Goal: Find specific page/section: Find specific page/section

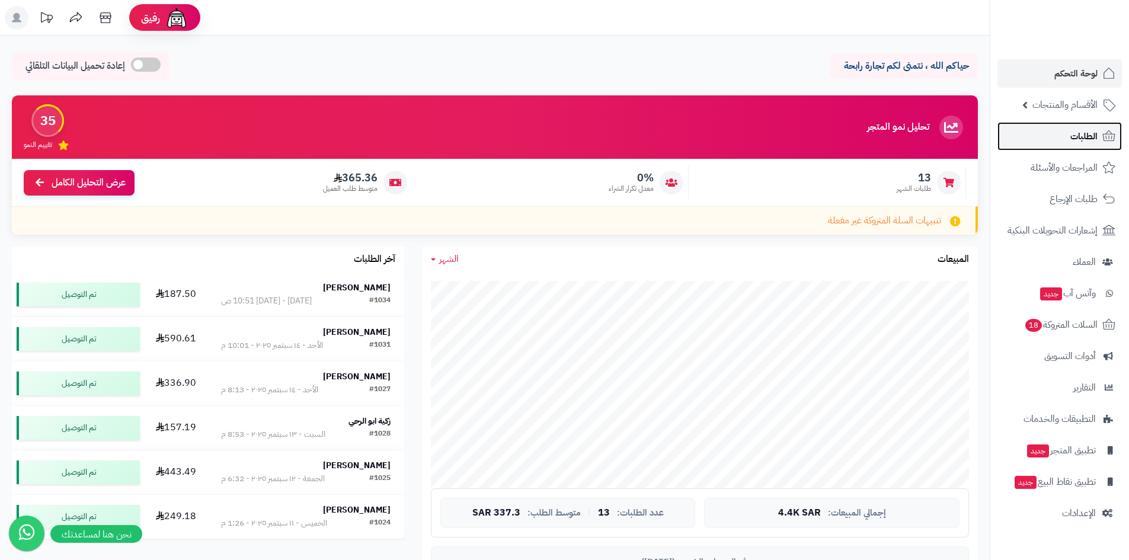
click at [1076, 136] on span "الطلبات" at bounding box center [1083, 136] width 27 height 17
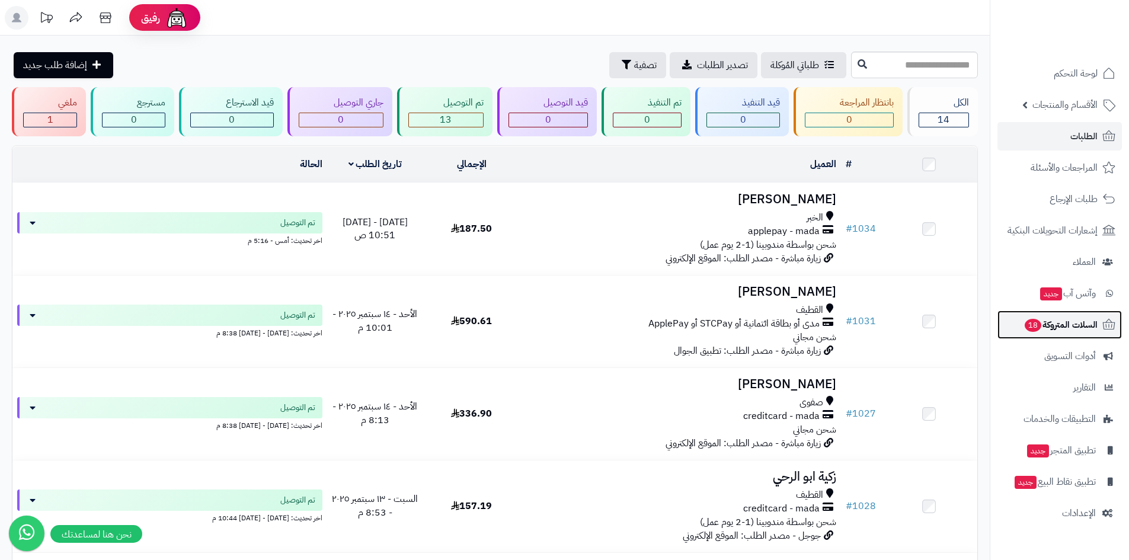
click at [1057, 326] on span "السلات المتروكة 18" at bounding box center [1060, 324] width 74 height 17
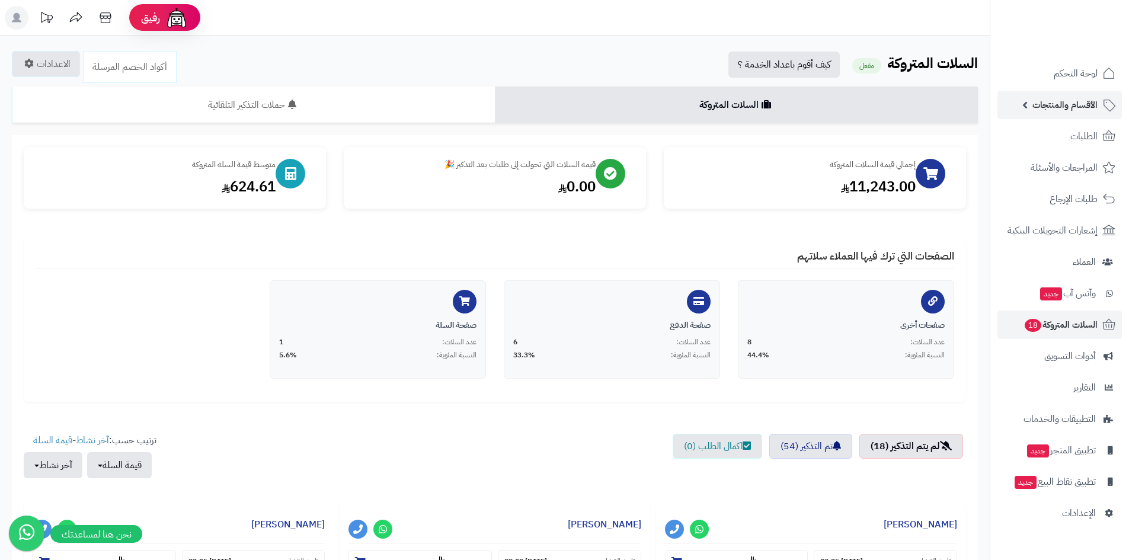
click at [1061, 105] on span "الأقسام والمنتجات" at bounding box center [1064, 105] width 65 height 17
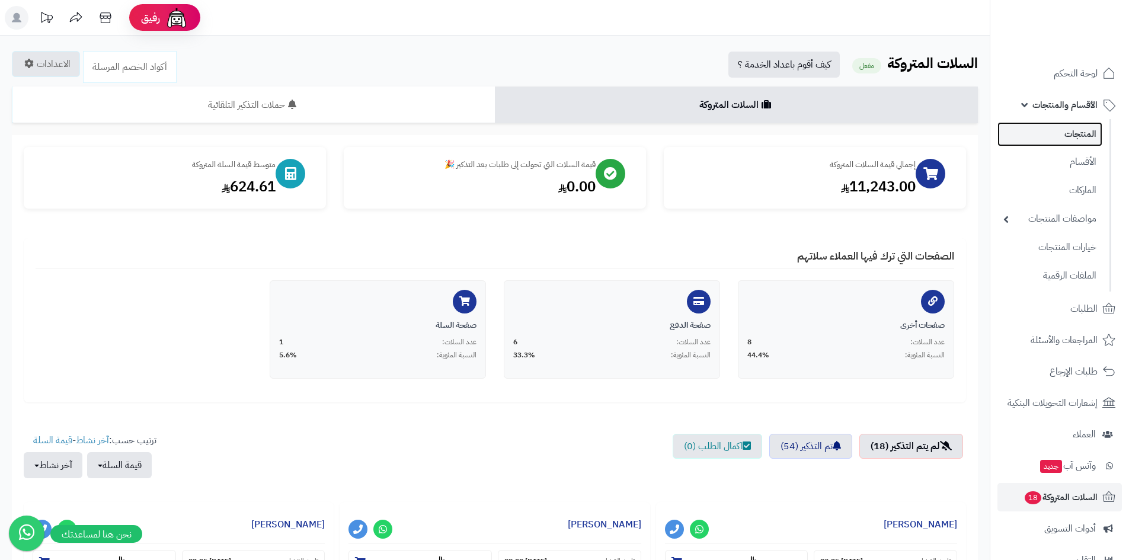
click at [1055, 136] on link "المنتجات" at bounding box center [1049, 134] width 105 height 24
